Goal: Task Accomplishment & Management: Manage account settings

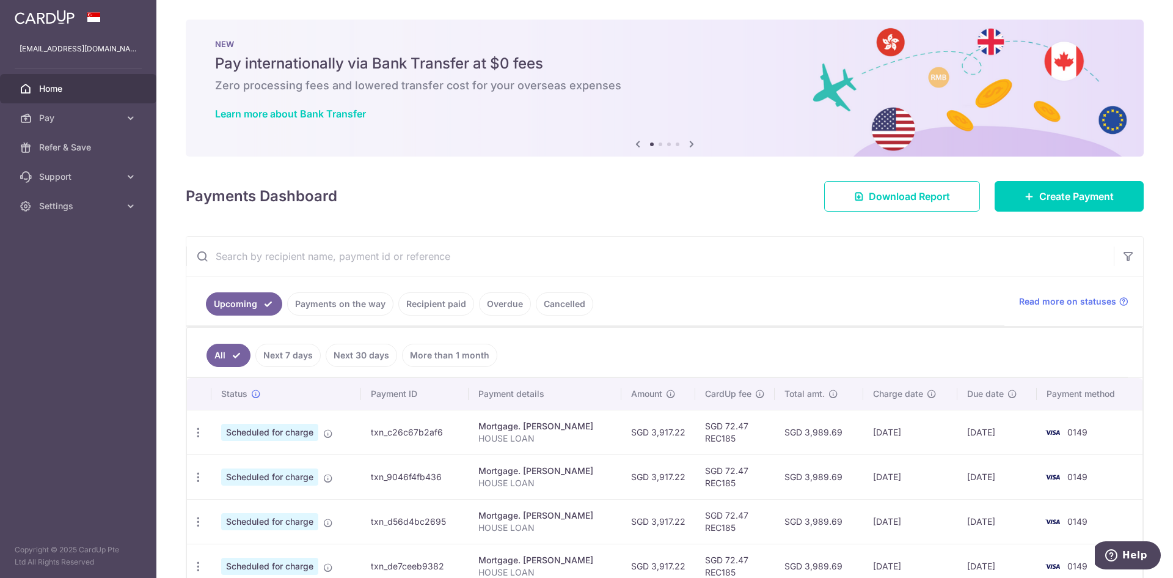
click at [793, 430] on td "SGD 3,989.69" at bounding box center [819, 431] width 88 height 45
click at [189, 432] on div "Update payment Cancel payment Upload doc" at bounding box center [198, 432] width 23 height 23
click at [199, 430] on icon "button" at bounding box center [198, 432] width 13 height 13
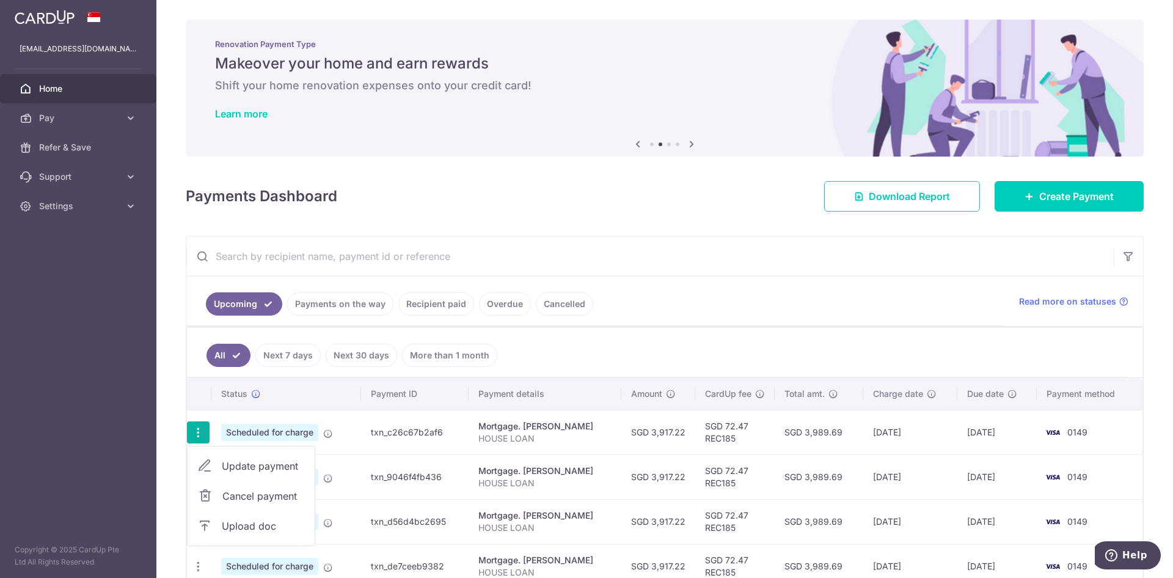
click at [254, 496] on span "Cancel payment" at bounding box center [263, 495] width 82 height 15
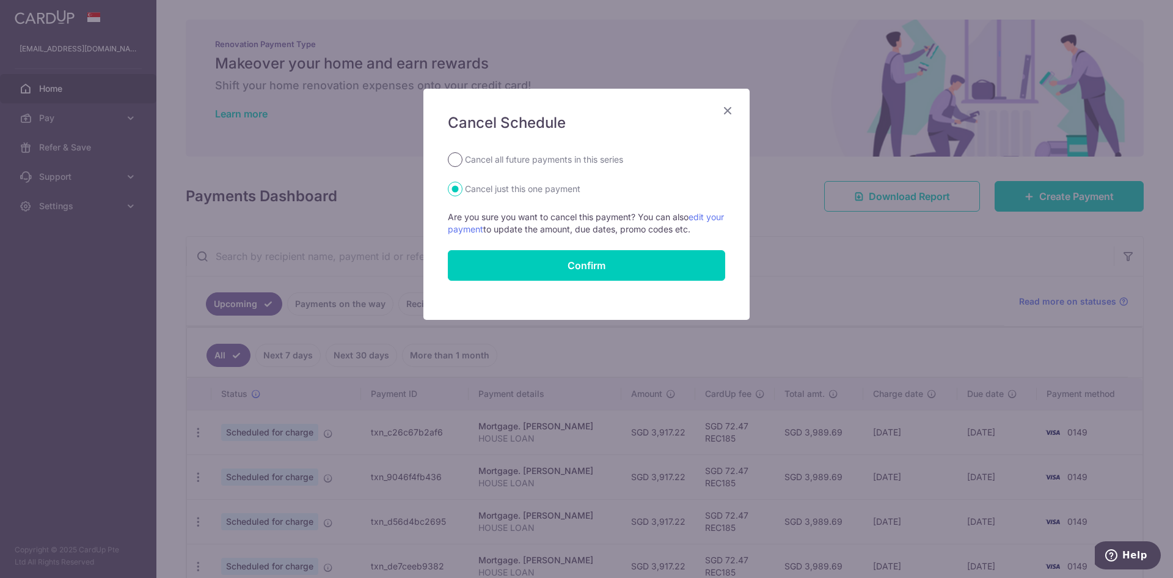
click at [450, 155] on input "Cancel all future payments in this series" at bounding box center [455, 159] width 15 height 15
radio input "true"
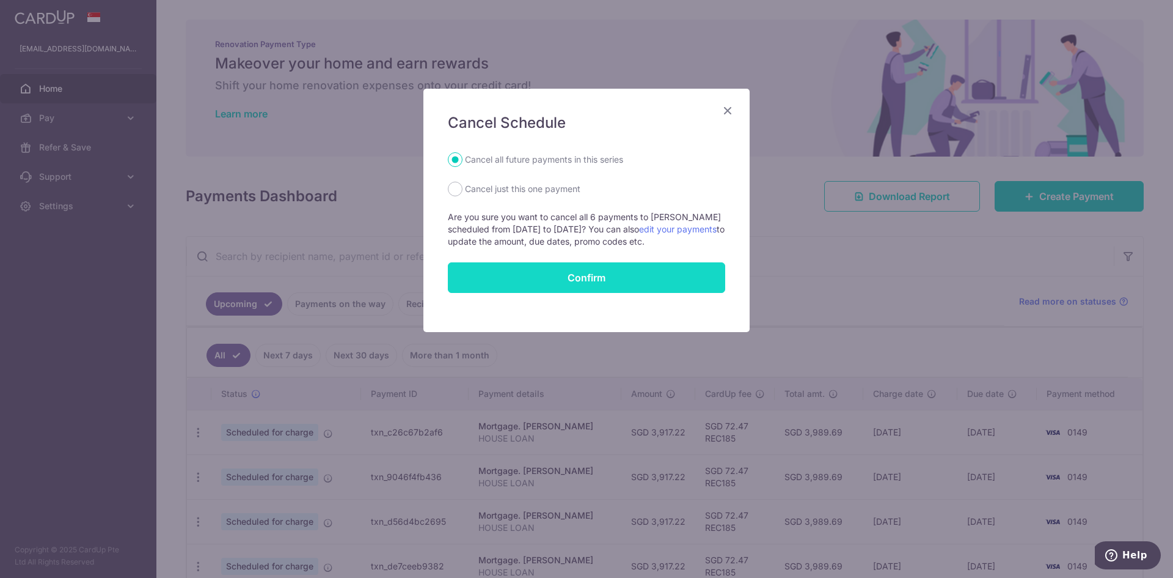
click at [631, 279] on button "Confirm" at bounding box center [586, 277] width 277 height 31
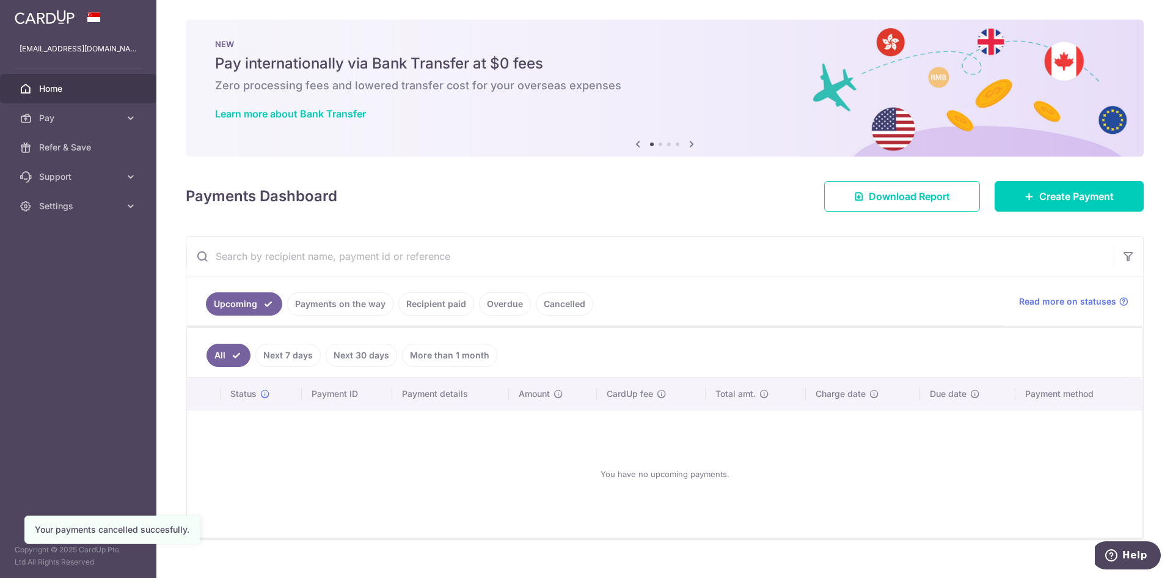
scroll to position [20, 0]
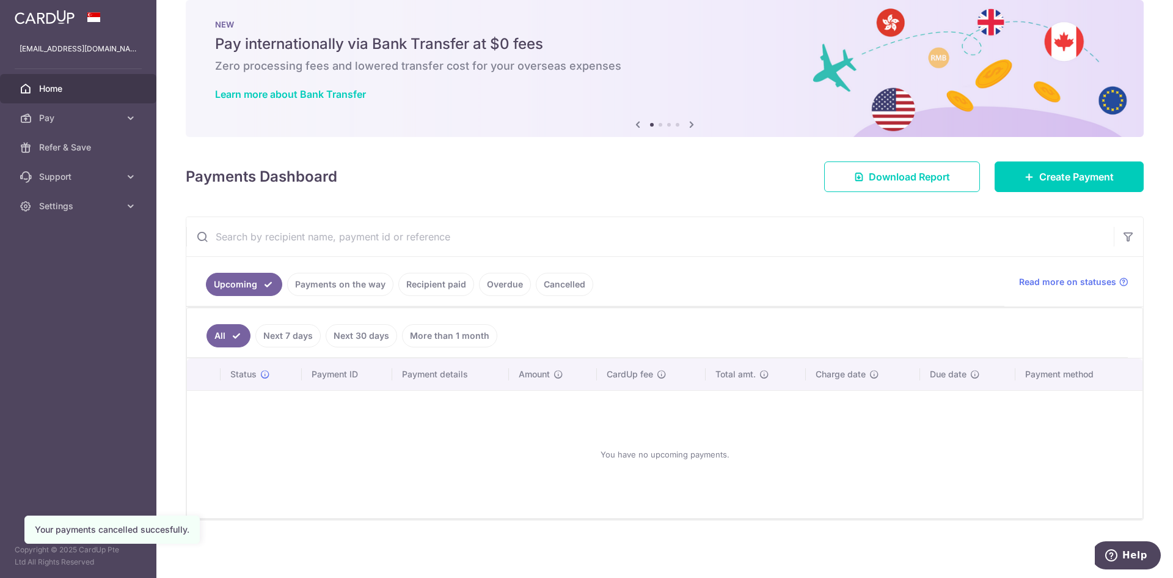
click at [314, 285] on link "Payments on the way" at bounding box center [340, 284] width 106 height 23
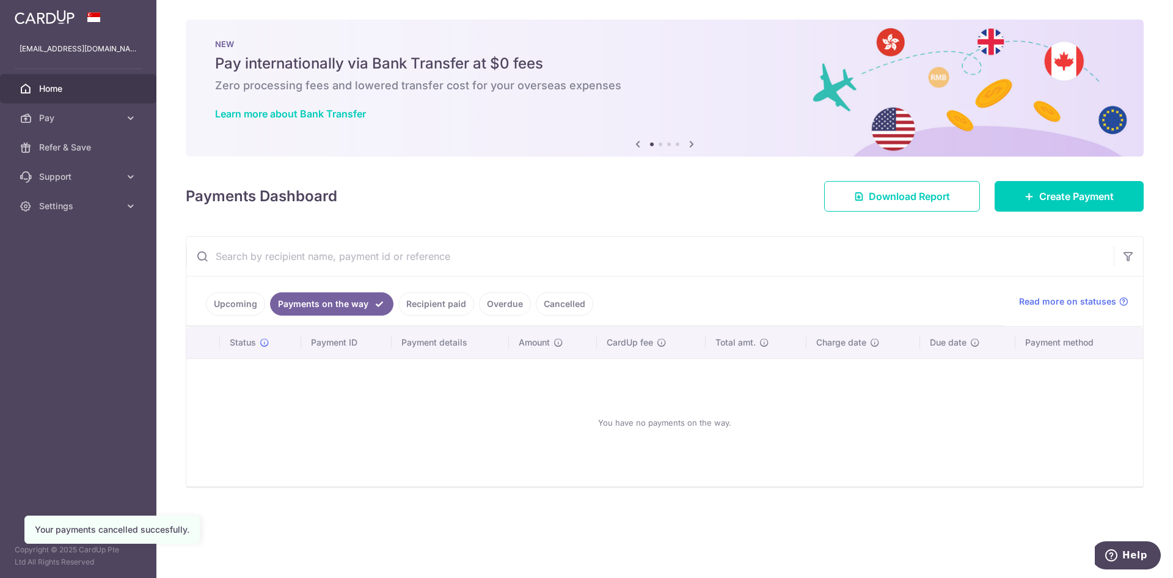
click at [444, 307] on link "Recipient paid" at bounding box center [436, 303] width 76 height 23
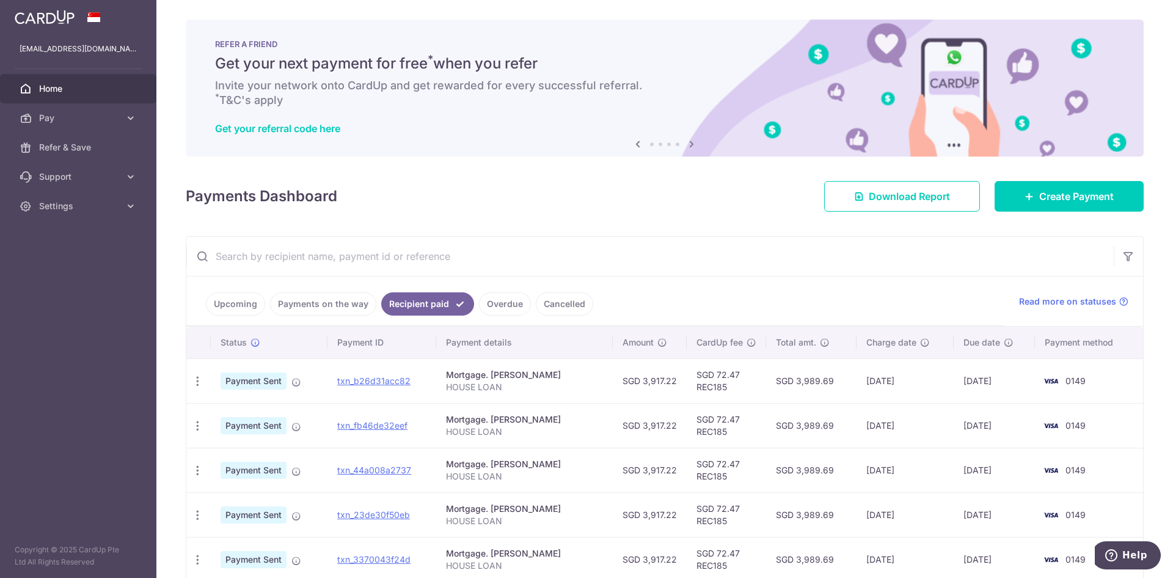
click at [238, 315] on link "Upcoming" at bounding box center [235, 303] width 59 height 23
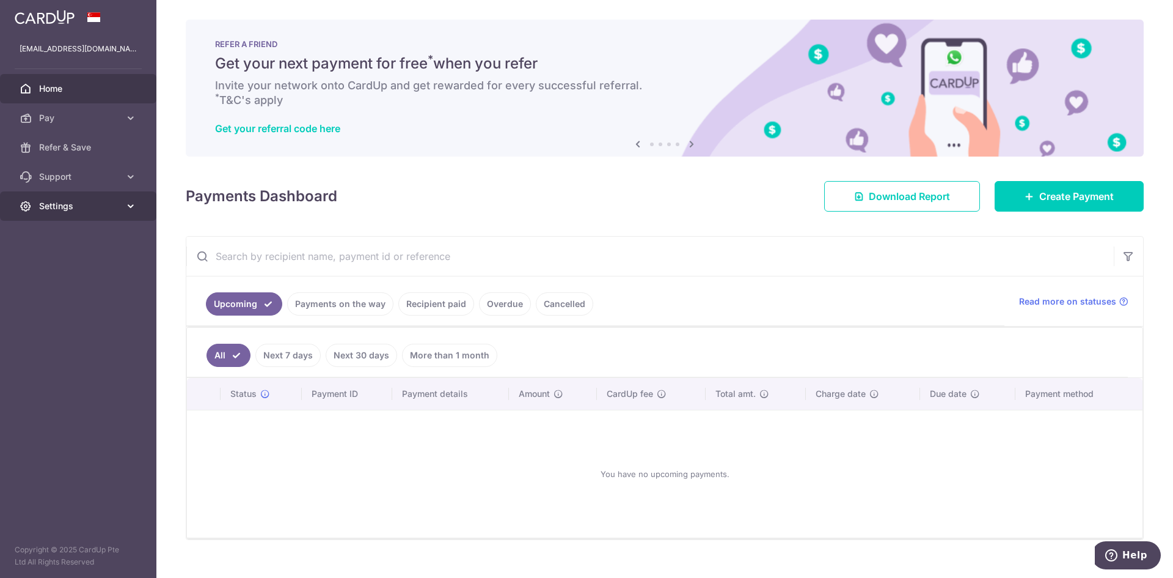
click at [96, 205] on span "Settings" at bounding box center [79, 206] width 81 height 12
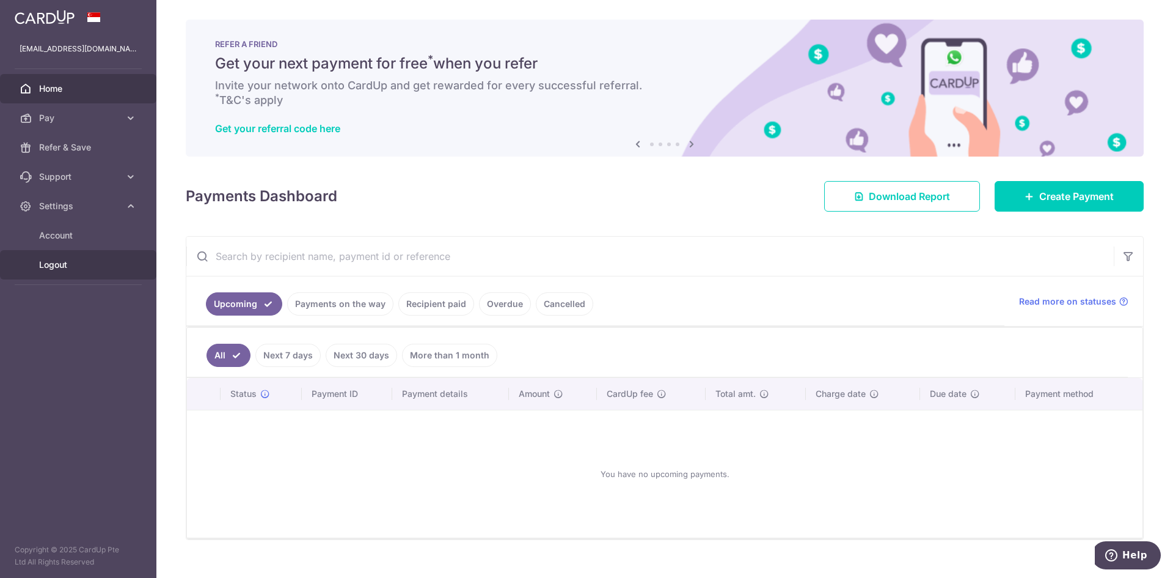
click at [67, 267] on span "Logout" at bounding box center [79, 265] width 81 height 12
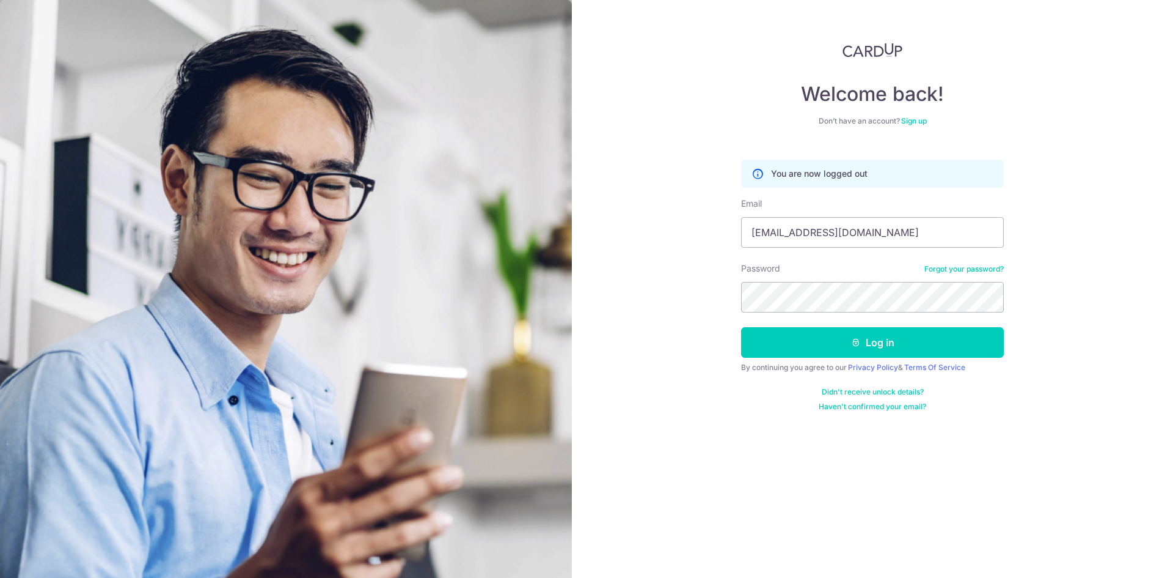
type input "[EMAIL_ADDRESS][DOMAIN_NAME]"
click at [860, 338] on icon "submit" at bounding box center [856, 342] width 10 height 10
type input "[EMAIL_ADDRESS][DOMAIN_NAME]"
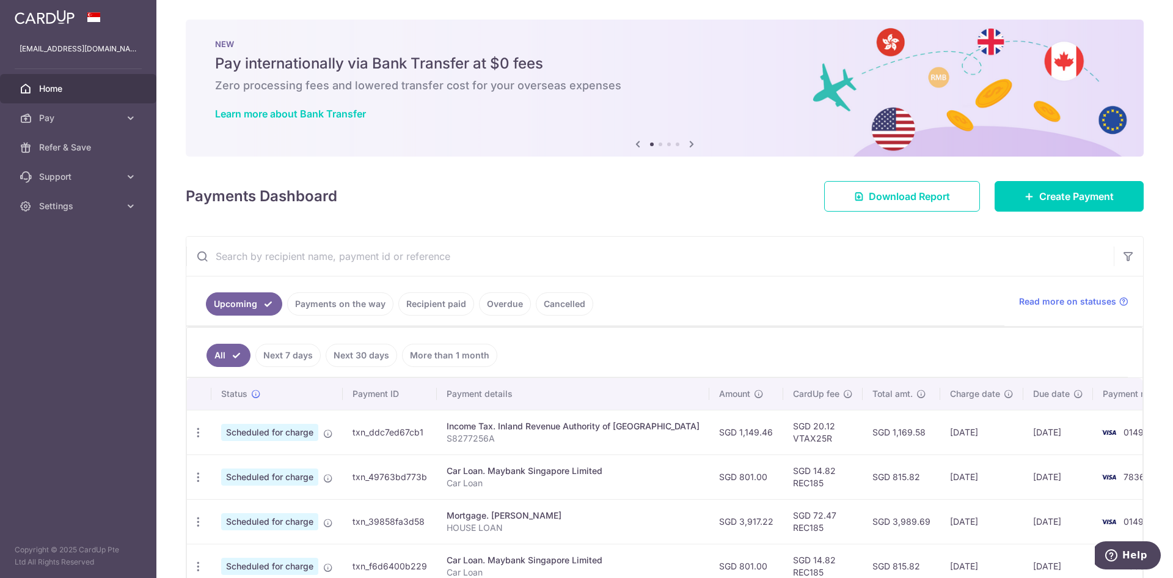
click at [387, 394] on th "Payment ID" at bounding box center [390, 394] width 94 height 32
